Goal: Find specific page/section: Find specific page/section

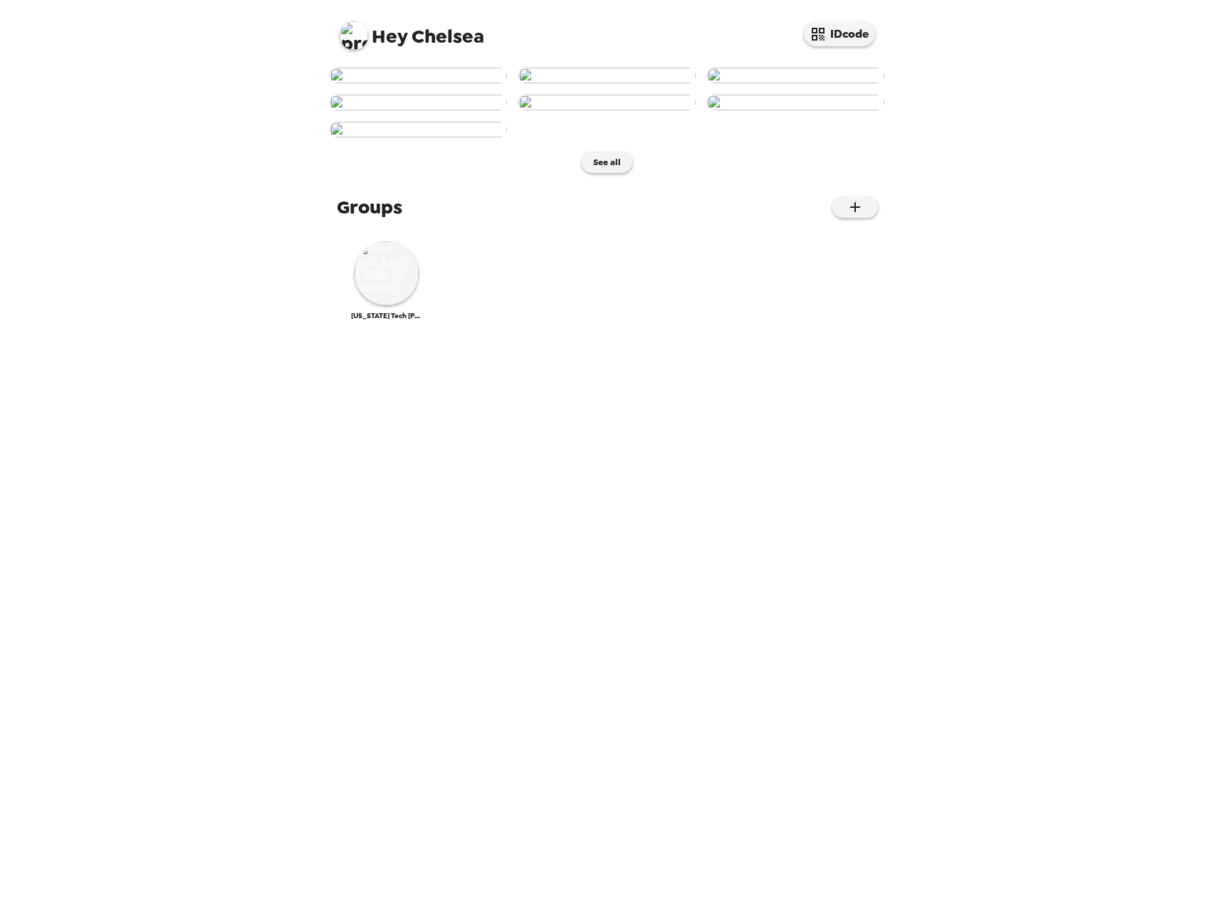
click at [221, 496] on div "Hey Chelsea IDcode See all Groups [US_STATE] Tech [PERSON_NAME] College of Busi…" at bounding box center [607, 449] width 1214 height 899
click at [1113, 443] on div "Hey Chelsea IDcode See all Groups [US_STATE] Tech [PERSON_NAME] College of Busi…" at bounding box center [607, 449] width 1214 height 899
click at [390, 305] on img at bounding box center [387, 273] width 64 height 64
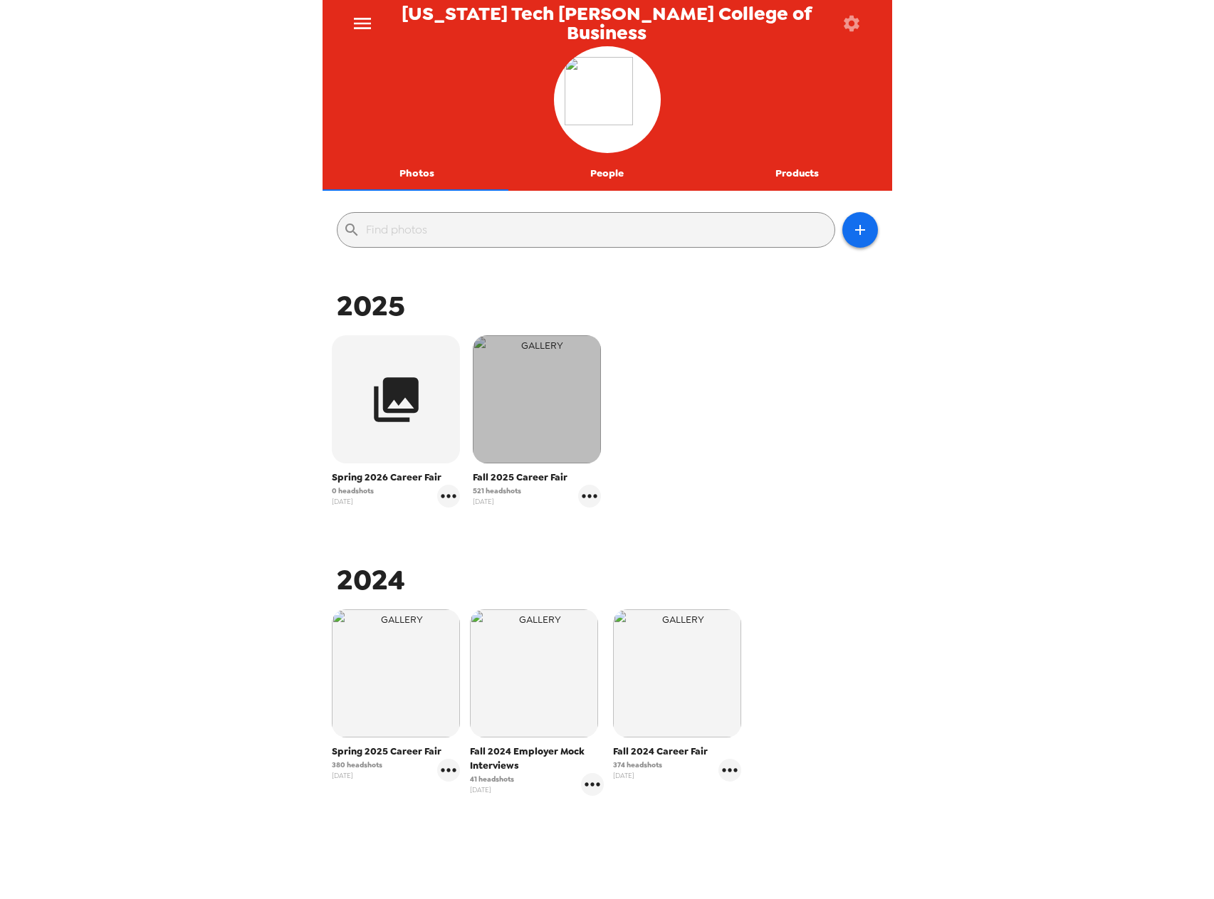
click at [528, 423] on img "button" at bounding box center [537, 399] width 128 height 128
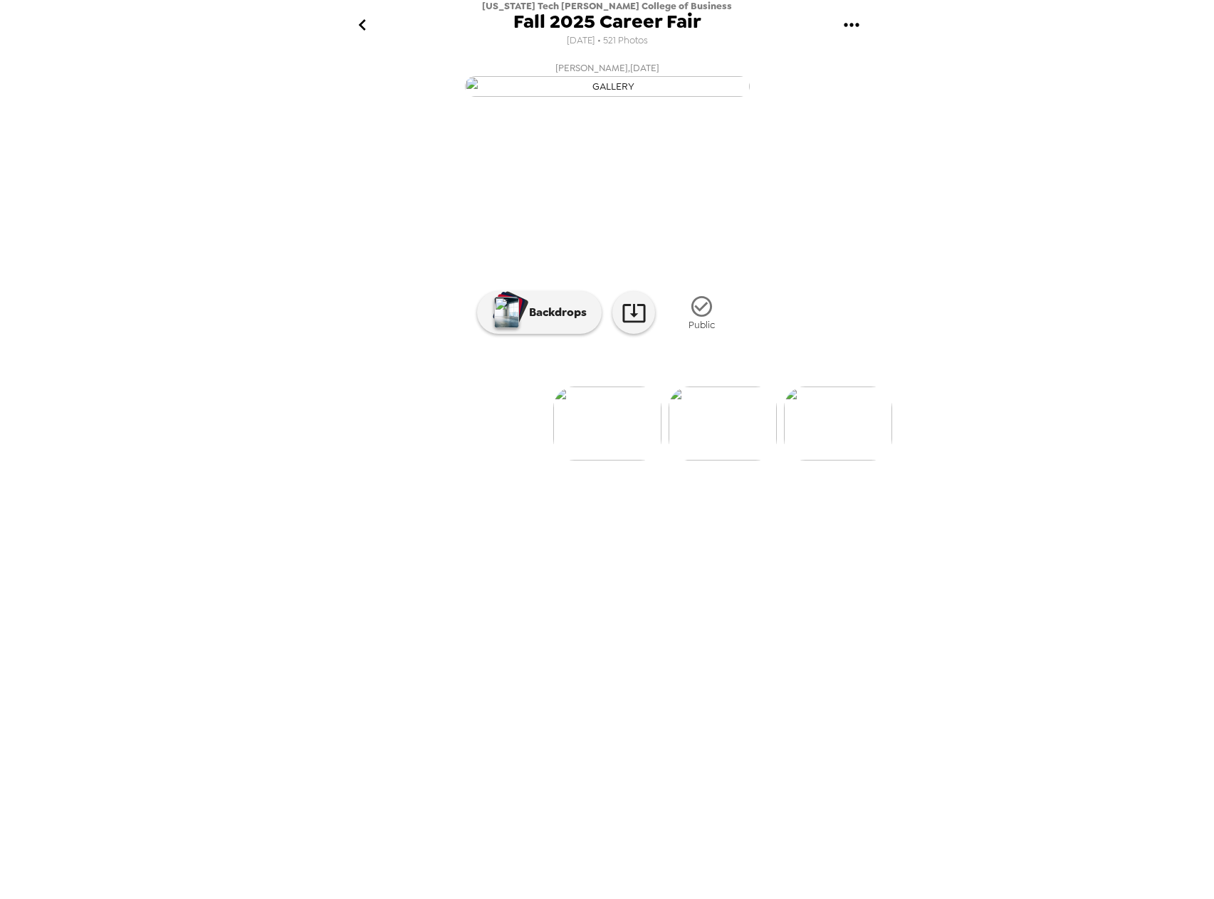
click at [358, 18] on icon "go back" at bounding box center [362, 25] width 23 height 23
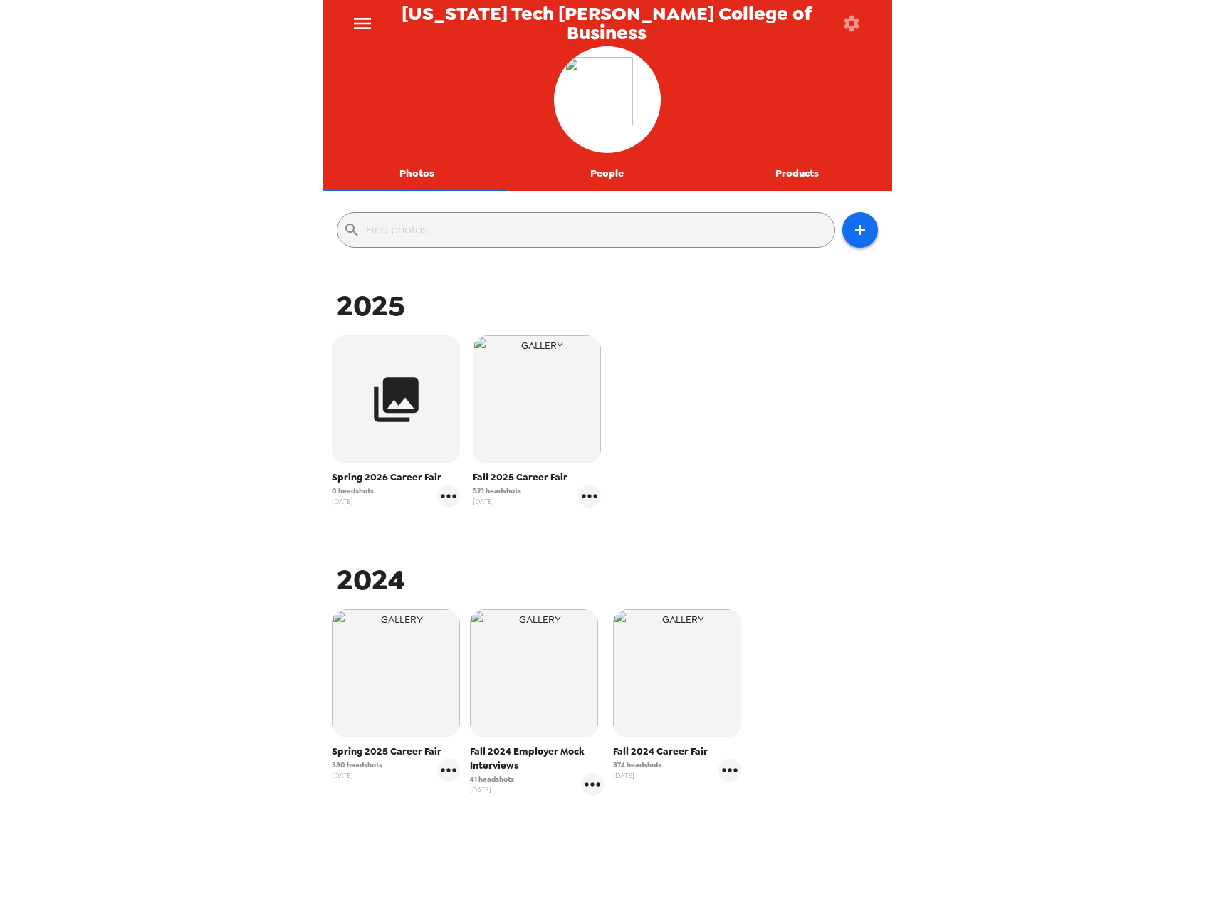
scroll to position [25, 0]
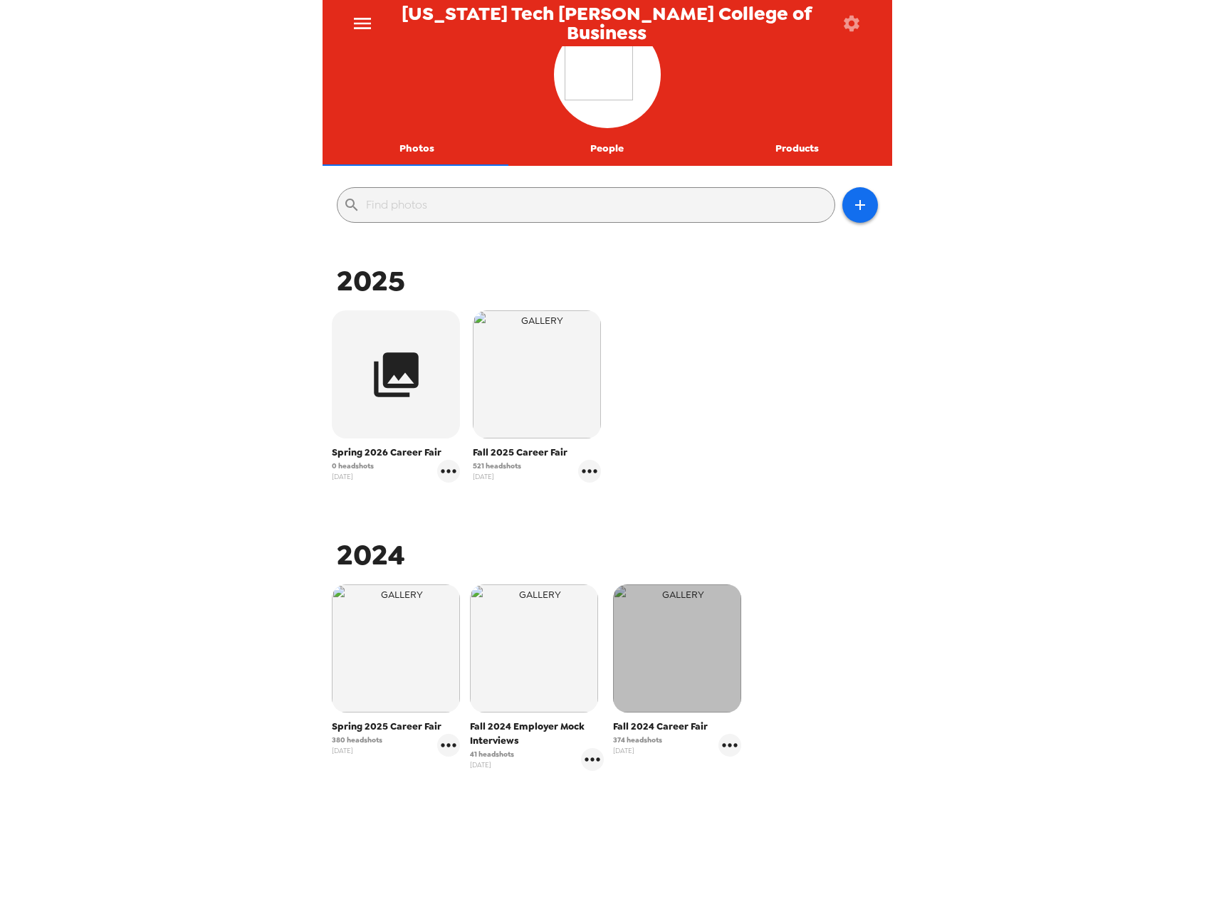
click at [684, 669] on img "button" at bounding box center [677, 649] width 128 height 128
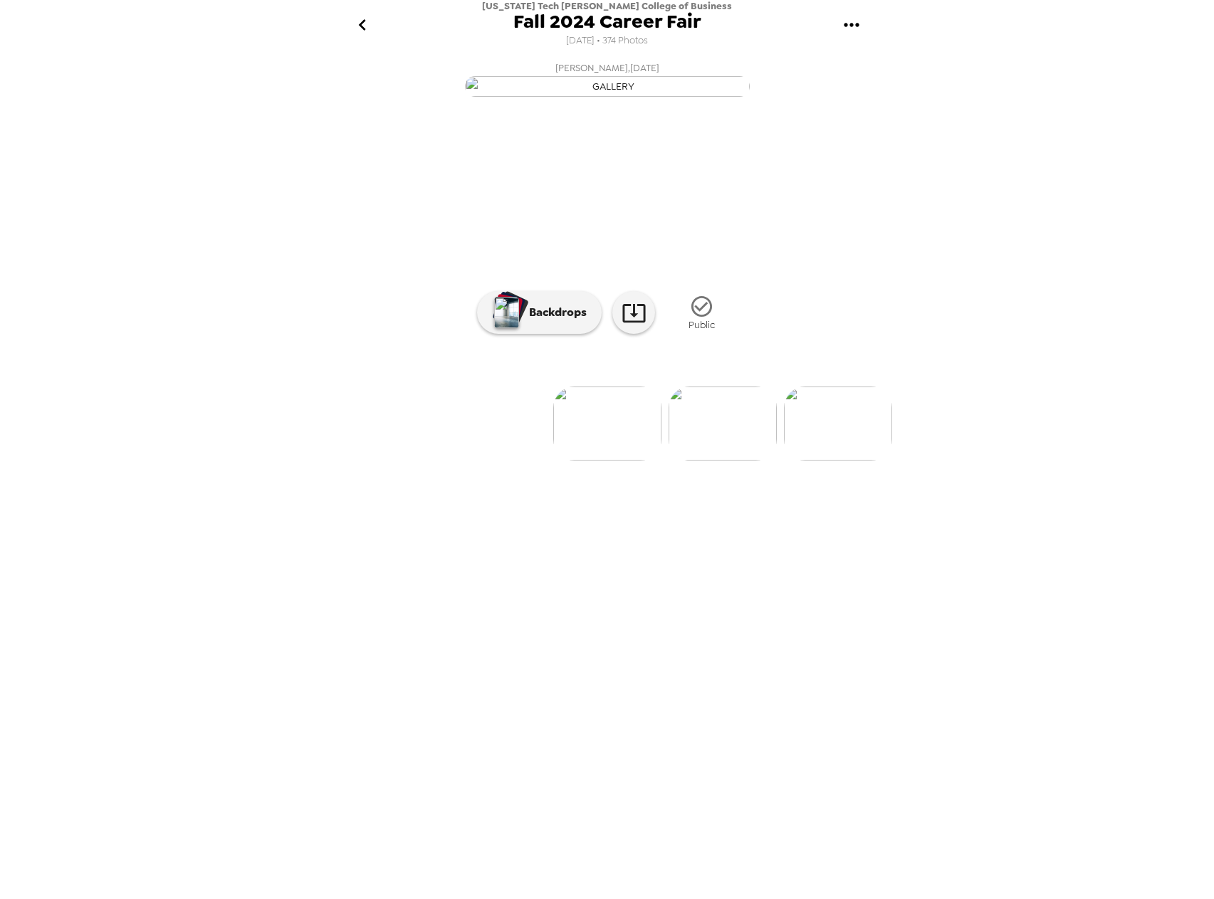
click at [370, 30] on icon "go back" at bounding box center [362, 25] width 23 height 23
